Goal: Task Accomplishment & Management: Complete application form

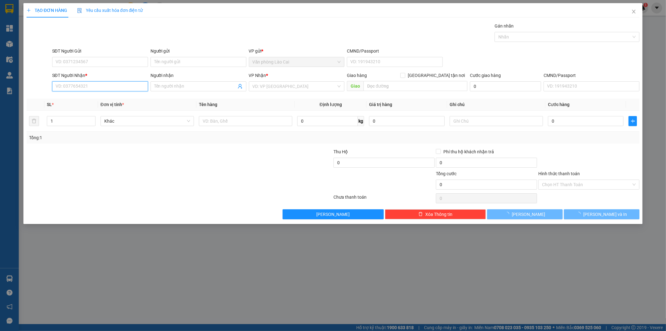
click at [109, 91] on input "SĐT Người Nhận *" at bounding box center [100, 86] width 96 height 10
click at [95, 85] on input "677" at bounding box center [100, 86] width 96 height 10
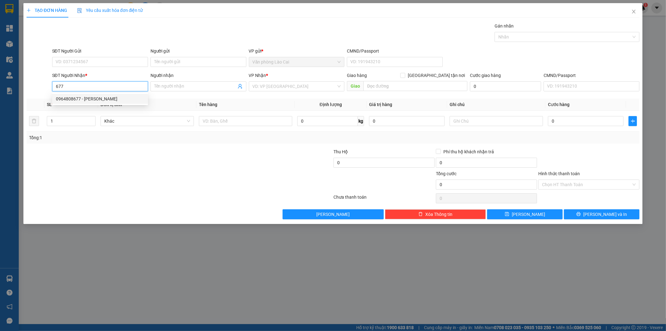
click at [83, 97] on div "0964808677 - [PERSON_NAME]" at bounding box center [100, 98] width 88 height 7
type input "0964808677"
type input "[PERSON_NAME]"
type input "400.000"
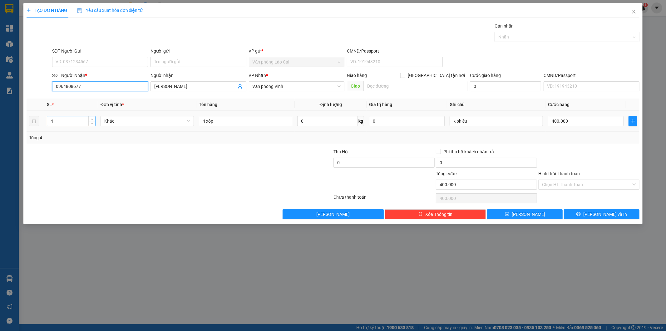
type input "0964808677"
drag, startPoint x: 63, startPoint y: 124, endPoint x: 19, endPoint y: 120, distance: 44.2
click at [19, 120] on div "TẠO ĐƠN HÀNG Yêu cầu xuất hóa đơn điện tử Transit Pickup Surcharge Ids Transit …" at bounding box center [333, 165] width 666 height 331
type input "5"
click at [223, 121] on input "4 xốp" at bounding box center [245, 121] width 93 height 10
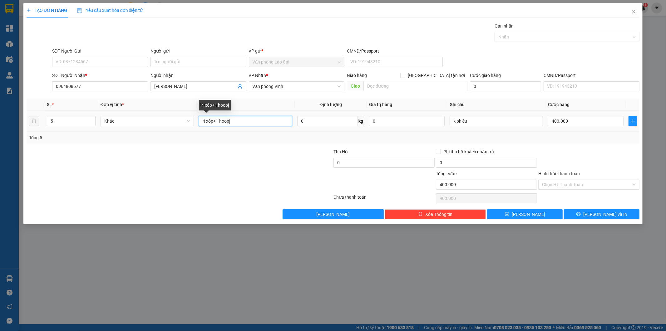
drag, startPoint x: 237, startPoint y: 118, endPoint x: 221, endPoint y: 120, distance: 15.7
click at [221, 120] on input "4 xốp+1 hoopj" at bounding box center [245, 121] width 93 height 10
type input "4 xốp+1 hộp"
click at [582, 120] on input "400.000" at bounding box center [586, 121] width 76 height 10
type input "4"
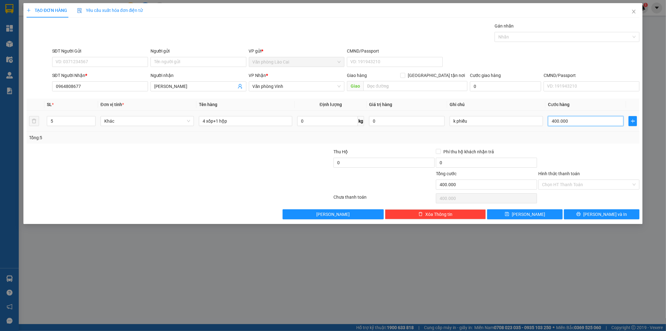
type input "4"
type input "47"
type input "470"
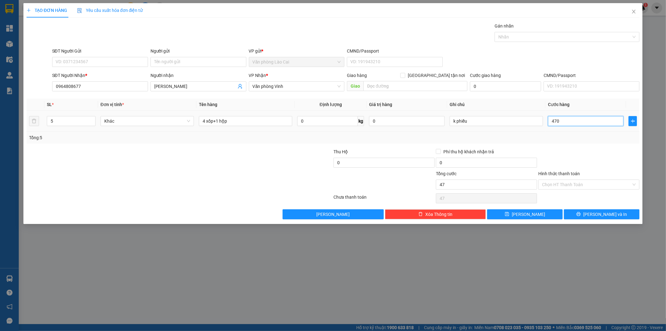
type input "470"
type input "47"
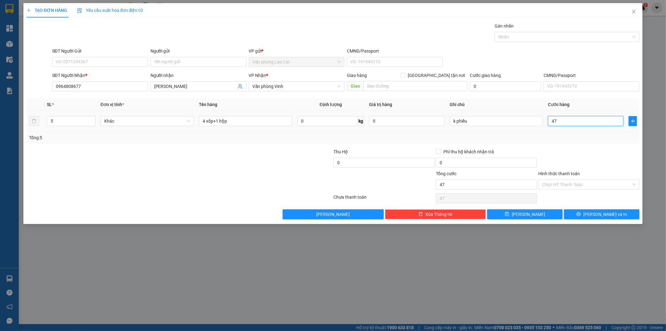
type input "4"
type input "46"
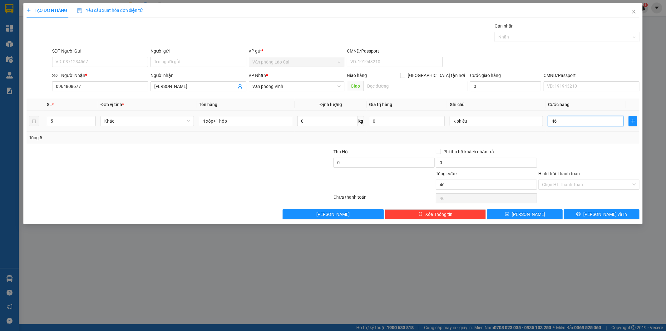
type input "460"
type input "460.000"
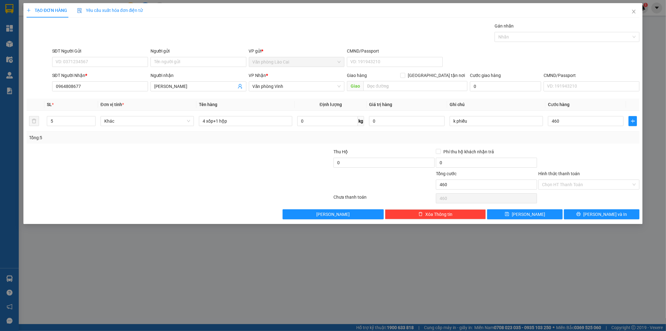
type input "460.000"
click at [574, 148] on div "Transit Pickup Surcharge Ids Transit Deliver Surcharge Ids Transit Deliver Surc…" at bounding box center [334, 120] width 614 height 197
click at [536, 212] on button "[PERSON_NAME]" at bounding box center [525, 214] width 76 height 10
type input "0"
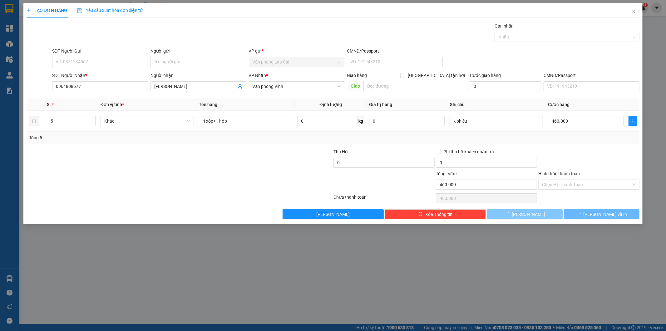
type input "0"
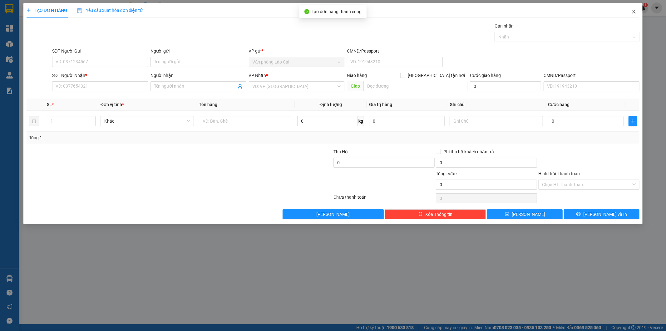
click at [634, 11] on icon "close" at bounding box center [634, 12] width 3 height 4
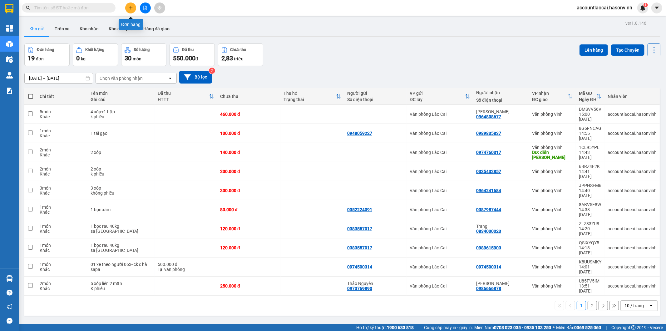
click at [131, 7] on icon "plus" at bounding box center [131, 7] width 0 height 3
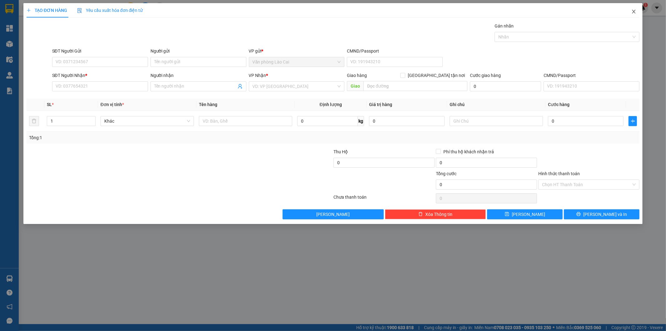
click at [634, 12] on icon "close" at bounding box center [634, 12] width 3 height 4
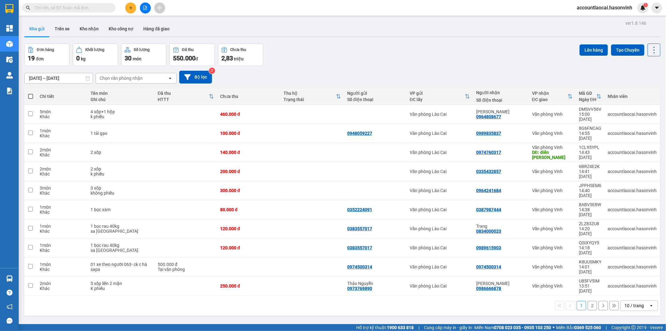
click at [567, 92] on div "VP nhận ĐC giao" at bounding box center [552, 96] width 41 height 12
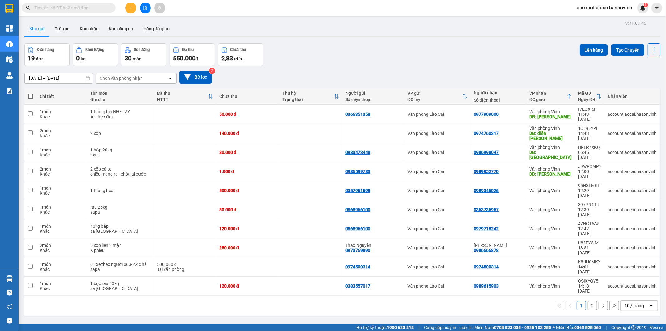
click at [317, 71] on div "[DATE] – [DATE] Press the down arrow key to interact with the calendar and sele…" at bounding box center [342, 77] width 636 height 13
click at [589, 301] on button "2" at bounding box center [592, 305] width 9 height 9
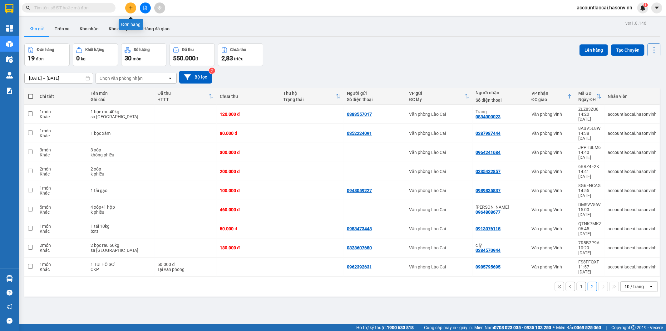
click at [132, 10] on icon "plus" at bounding box center [131, 8] width 4 height 4
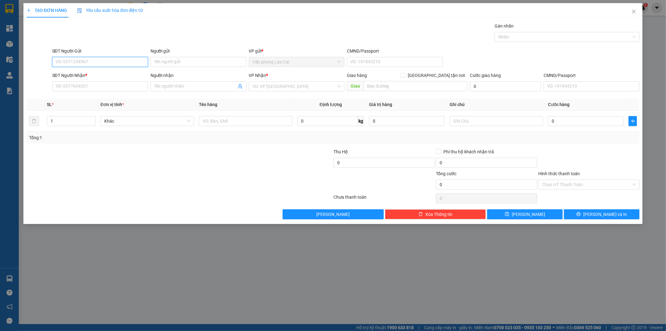
click at [103, 59] on input "SĐT Người Gửi" at bounding box center [100, 62] width 96 height 10
type input "0963555683"
click at [83, 80] on div "0963555683 0963555683" at bounding box center [100, 74] width 96 height 12
click at [83, 77] on div "SĐT Người Nhận *" at bounding box center [100, 75] width 96 height 7
click at [83, 81] on input "SĐT Người Nhận *" at bounding box center [100, 86] width 96 height 10
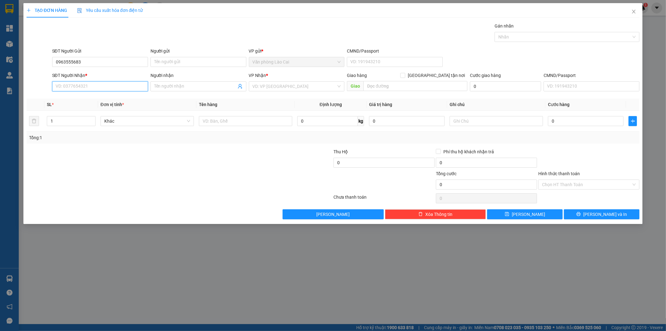
click at [86, 88] on input "SĐT Người Nhận *" at bounding box center [100, 86] width 96 height 10
type input "0948435999"
click at [77, 123] on input "1" at bounding box center [71, 120] width 48 height 9
click at [93, 83] on input "0948435999" at bounding box center [100, 86] width 96 height 10
click at [207, 124] on input "text" at bounding box center [245, 121] width 93 height 10
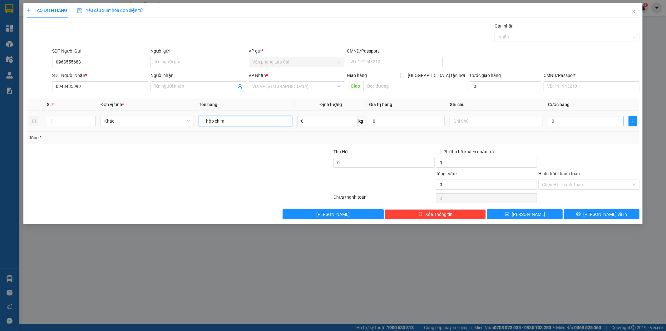
type input "1 hộp chim"
click at [570, 121] on input "0" at bounding box center [586, 121] width 76 height 10
type input "1"
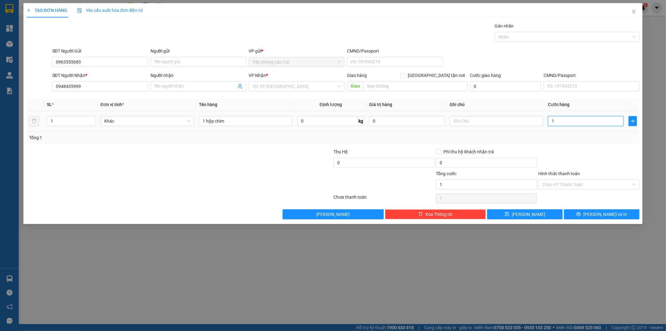
type input "10"
type input "100"
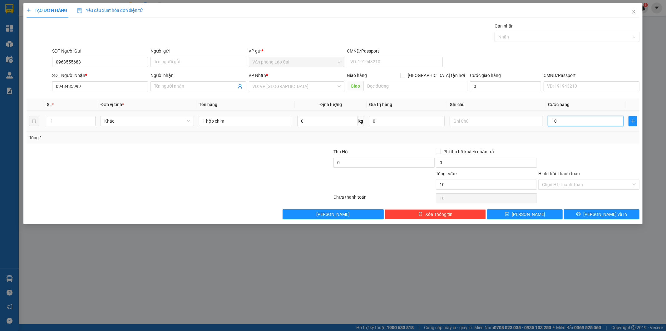
type input "100"
type input "100.000"
click at [567, 134] on div "Tổng: 1" at bounding box center [333, 137] width 609 height 7
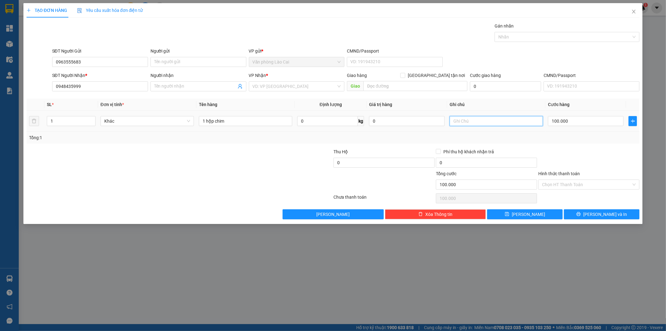
click at [491, 117] on input "text" at bounding box center [496, 121] width 93 height 10
type input "chết không chịu trách nhiệm"
click at [297, 87] on input "search" at bounding box center [295, 86] width 84 height 9
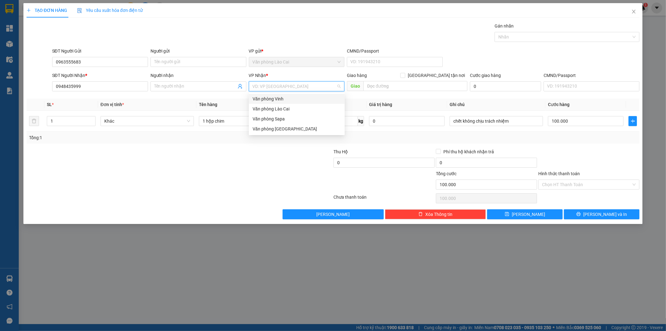
click at [292, 99] on div "Văn phòng Vinh" at bounding box center [297, 98] width 88 height 7
click at [216, 85] on input "Người nhận" at bounding box center [195, 86] width 82 height 7
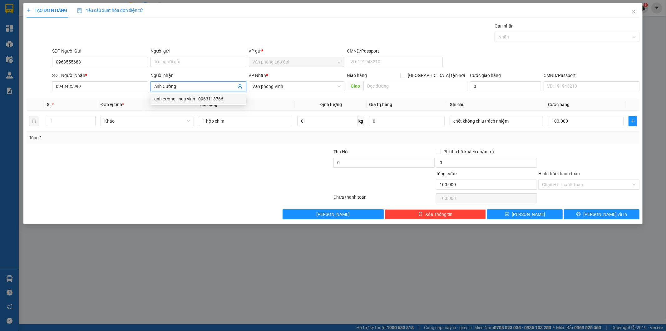
type input "Anh Cường"
click at [188, 150] on div at bounding box center [128, 159] width 205 height 22
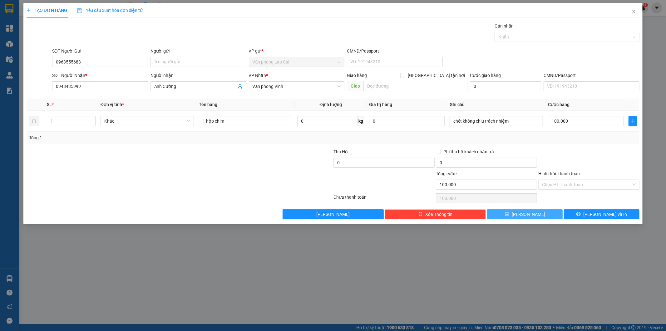
click at [528, 211] on span "[PERSON_NAME]" at bounding box center [528, 214] width 33 height 7
type input "0"
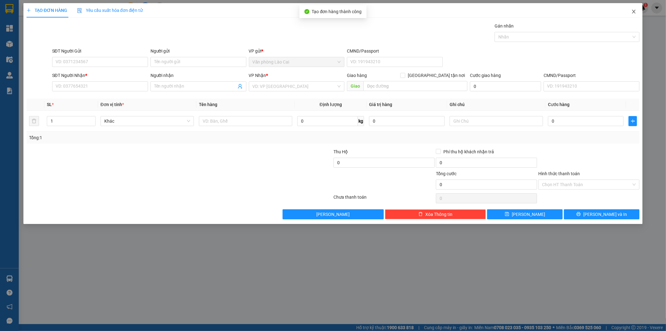
click at [632, 11] on icon "close" at bounding box center [634, 11] width 5 height 5
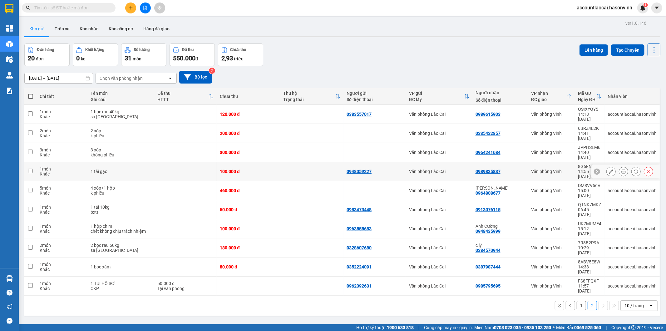
click at [169, 162] on td at bounding box center [185, 171] width 62 height 19
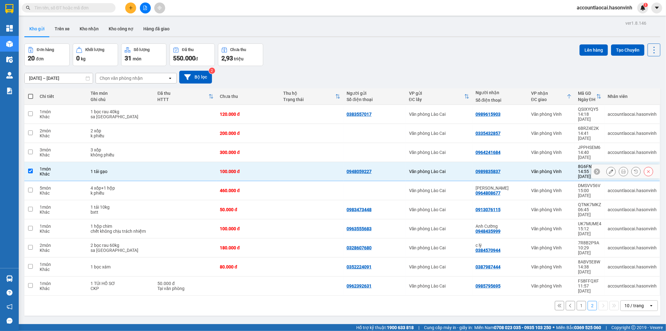
click at [169, 162] on td at bounding box center [185, 171] width 62 height 19
checkbox input "false"
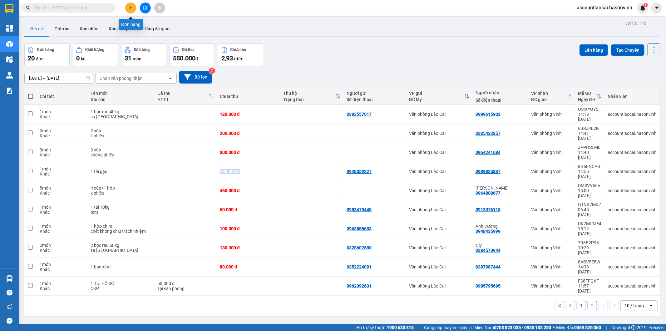
click at [133, 9] on button at bounding box center [130, 7] width 11 height 11
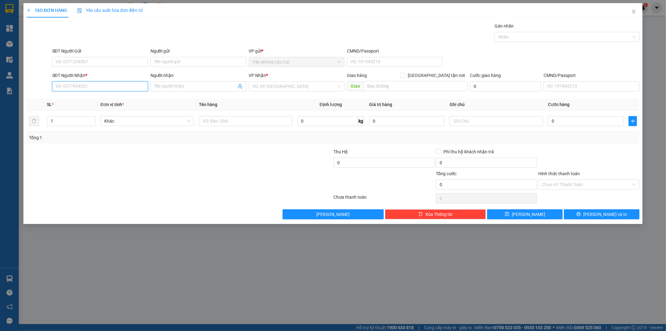
click at [110, 89] on input "SĐT Người Nhận *" at bounding box center [100, 86] width 96 height 10
click at [634, 13] on icon "close" at bounding box center [634, 11] width 5 height 5
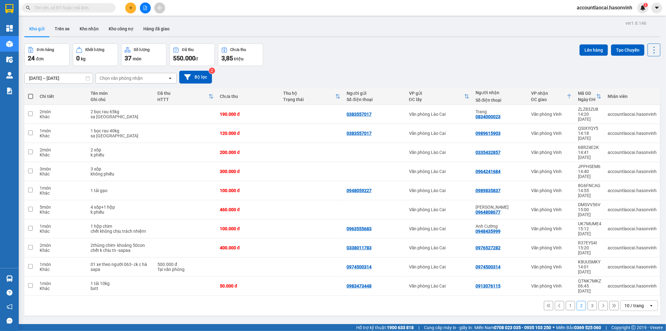
click at [568, 94] on icon at bounding box center [569, 96] width 5 height 5
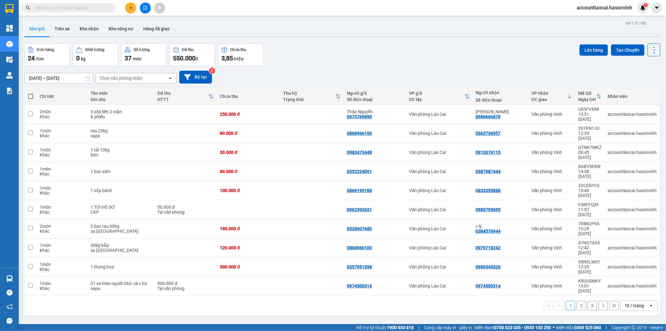
click at [569, 96] on th "VP nhận ĐC giao" at bounding box center [552, 96] width 47 height 17
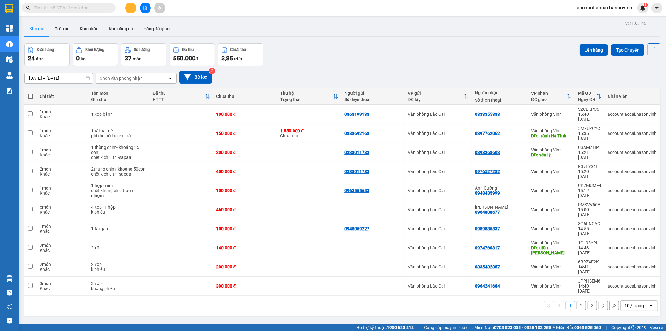
click at [567, 95] on icon at bounding box center [569, 96] width 4 height 4
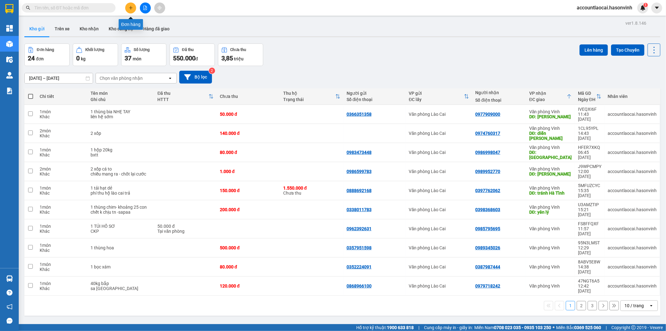
click at [127, 10] on button at bounding box center [130, 7] width 11 height 11
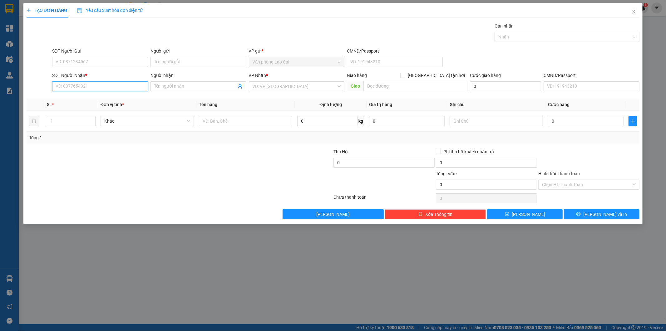
click at [115, 86] on input "SĐT Người Nhận *" at bounding box center [100, 86] width 96 height 10
click at [99, 86] on input "SĐT Người Nhận *" at bounding box center [100, 86] width 96 height 10
click at [92, 98] on div "0974760317" at bounding box center [100, 98] width 88 height 7
type input "0974760317"
type input "diễn châu"
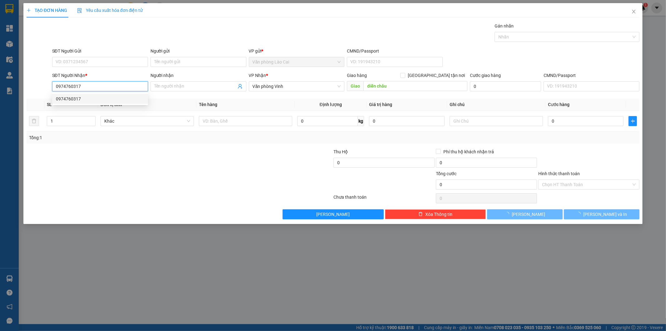
type input "140.000"
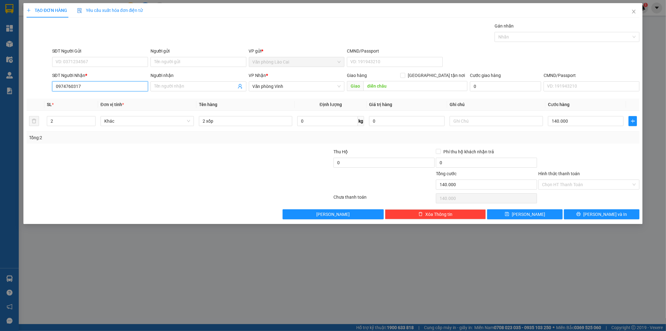
type input "0974760317"
click at [589, 214] on button "[PERSON_NAME] và In" at bounding box center [602, 214] width 76 height 10
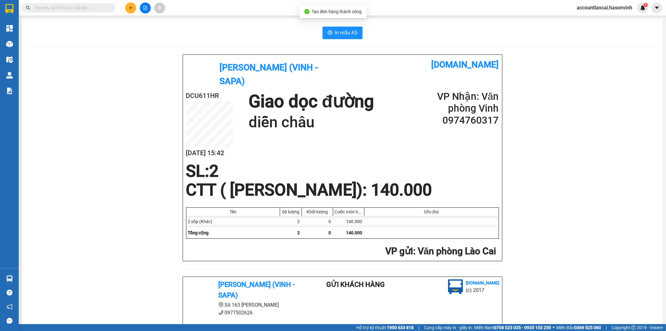
click at [322, 26] on div "In mẫu A5 Hà Sơn (Vinh - Sapa) [DOMAIN_NAME] DCU611HR [DATE] 15:42 Giao dọc đườ…" at bounding box center [342, 270] width 641 height 502
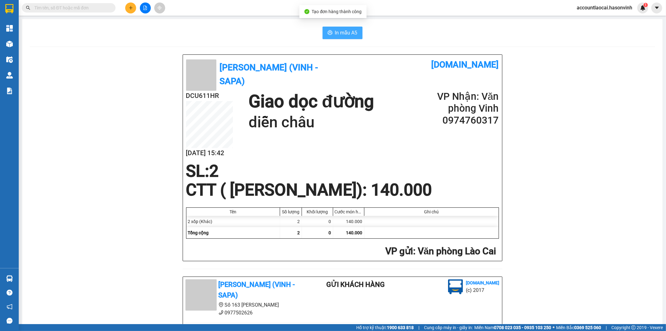
click at [324, 31] on button "In mẫu A5" at bounding box center [343, 33] width 40 height 12
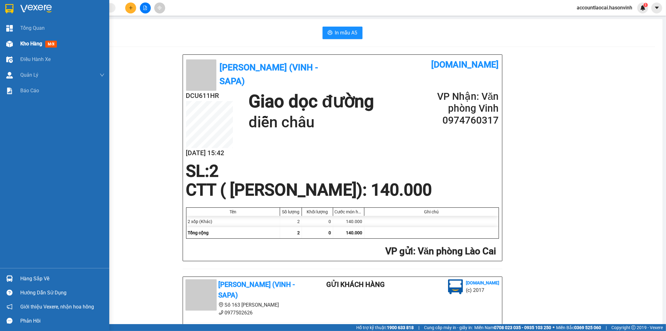
click at [26, 45] on span "Kho hàng" at bounding box center [31, 44] width 22 height 6
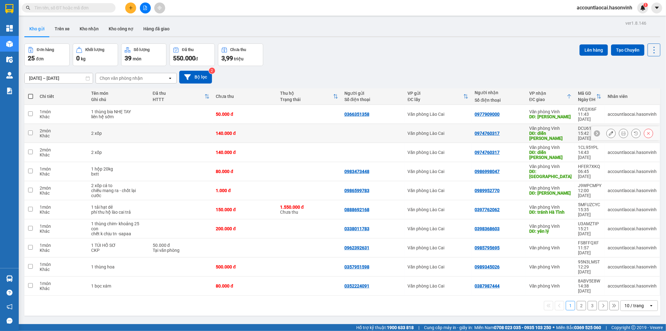
click at [647, 131] on icon at bounding box center [649, 133] width 4 height 4
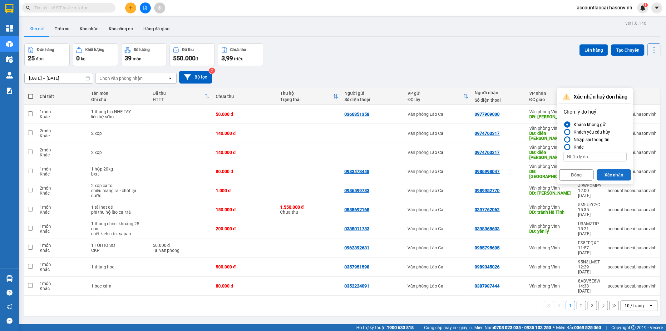
click at [623, 172] on button "Xác nhận" at bounding box center [614, 174] width 34 height 11
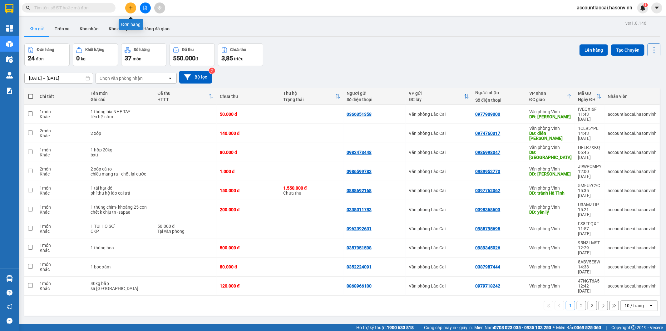
click at [133, 7] on icon "plus" at bounding box center [131, 8] width 4 height 4
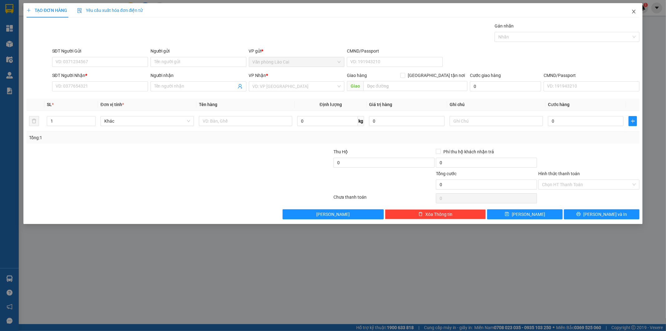
click at [636, 12] on icon "close" at bounding box center [634, 11] width 5 height 5
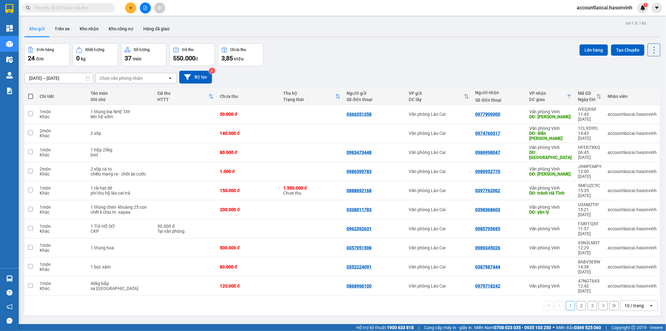
click at [129, 8] on icon "plus" at bounding box center [131, 8] width 4 height 4
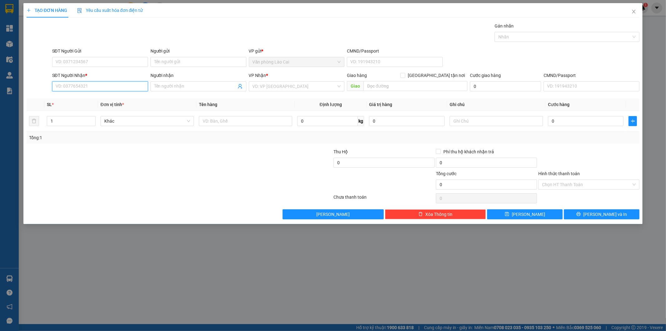
click at [107, 82] on input "SĐT Người Nhận *" at bounding box center [100, 86] width 96 height 10
click at [78, 89] on input "535" at bounding box center [100, 86] width 96 height 10
click at [73, 95] on div "0329608535" at bounding box center [100, 98] width 88 height 7
type input "0329608535"
type input "diễn châu"
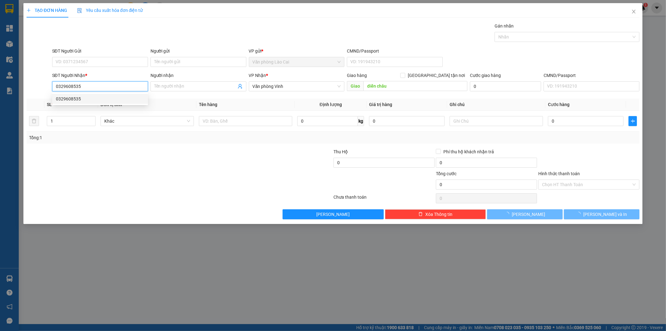
type input "130.000"
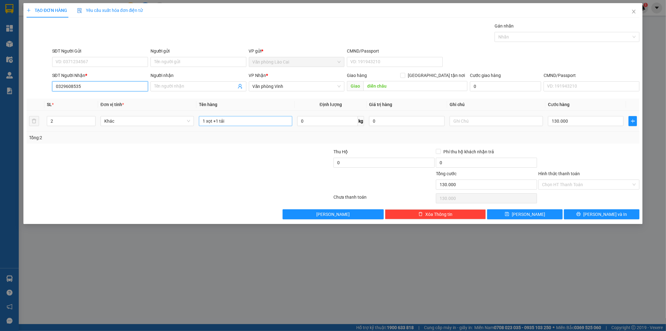
type input "0329608535"
drag, startPoint x: 241, startPoint y: 122, endPoint x: 217, endPoint y: 122, distance: 24.1
click at [217, 122] on input "1 xọt +1 tải" at bounding box center [245, 121] width 93 height 10
type input "1 xọt +1 xốp"
click at [592, 123] on input "130.000" at bounding box center [586, 121] width 76 height 10
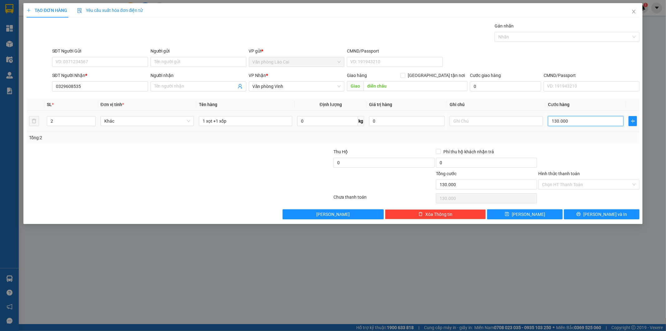
type input "8"
type input "80"
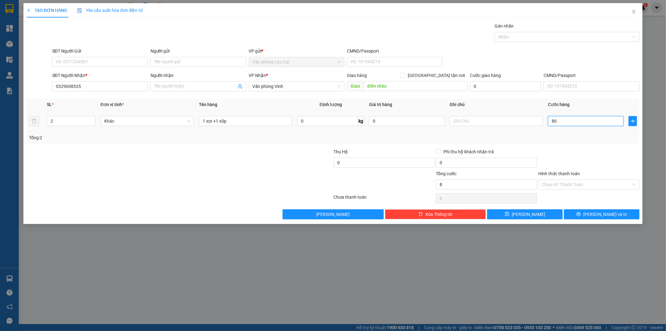
type input "80"
type input "80.000"
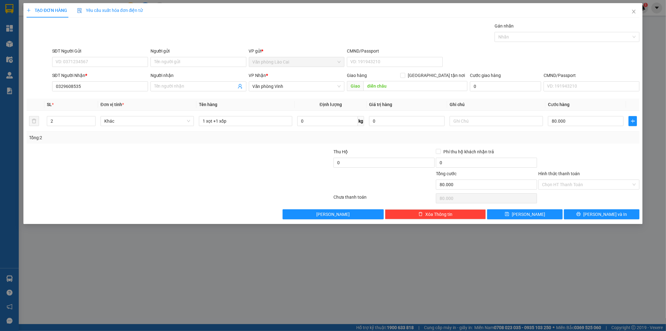
drag, startPoint x: 615, startPoint y: 136, endPoint x: 601, endPoint y: 154, distance: 23.1
click at [614, 137] on div "Tổng: 2" at bounding box center [333, 137] width 609 height 7
click at [604, 214] on span "[PERSON_NAME] và In" at bounding box center [606, 214] width 44 height 7
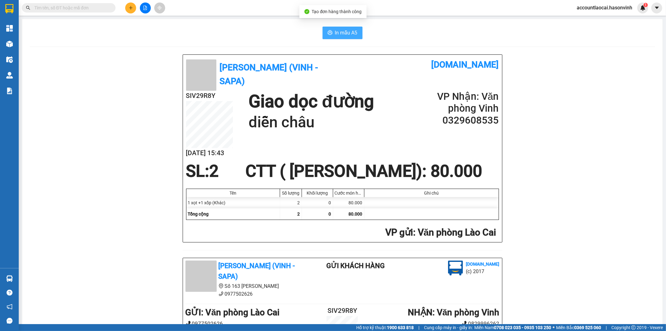
click at [344, 31] on span "In mẫu A5" at bounding box center [346, 33] width 22 height 8
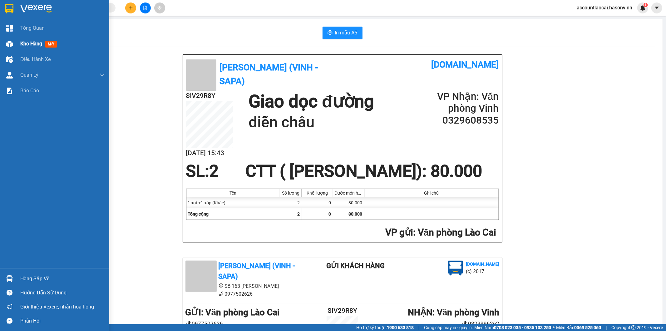
click at [17, 43] on div "Kho hàng mới" at bounding box center [54, 44] width 109 height 16
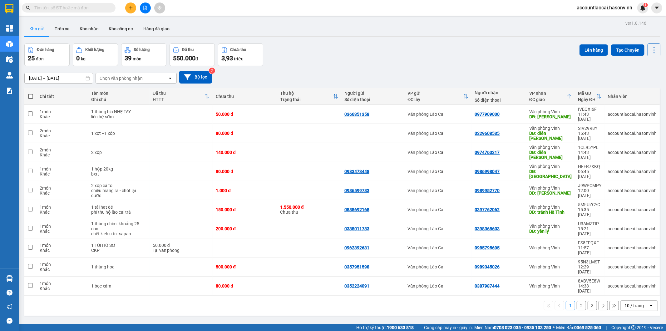
click at [581, 301] on button "2" at bounding box center [581, 305] width 9 height 9
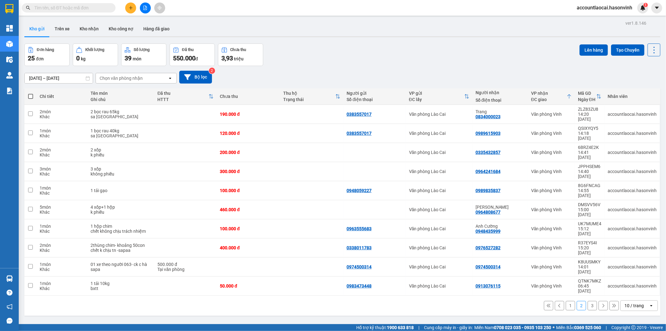
click at [588, 301] on button "3" at bounding box center [592, 305] width 9 height 9
